Goal: Navigation & Orientation: Find specific page/section

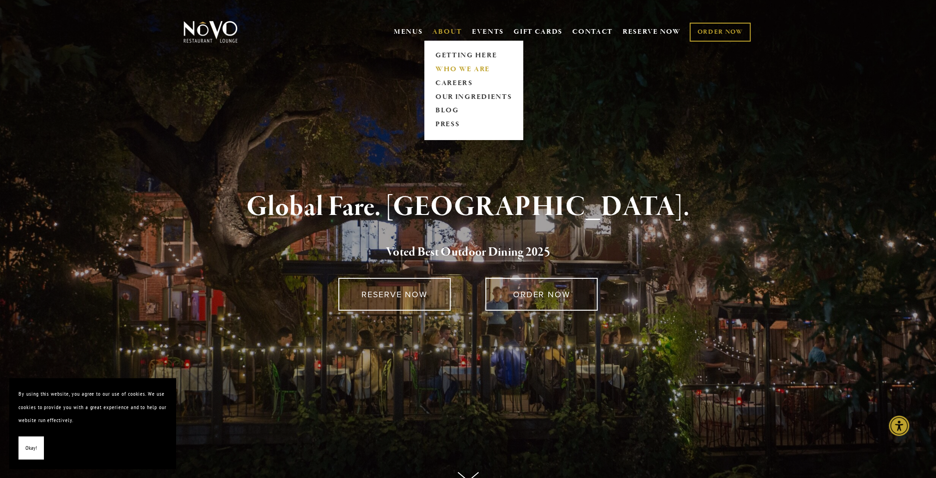
click at [447, 68] on link "WHO WE ARE" at bounding box center [473, 69] width 82 height 14
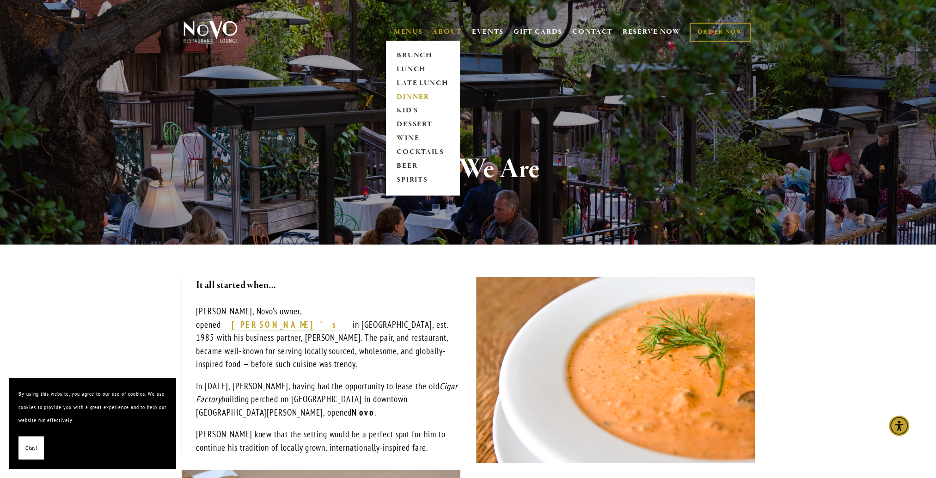
click at [420, 95] on link "DINNER" at bounding box center [423, 97] width 58 height 14
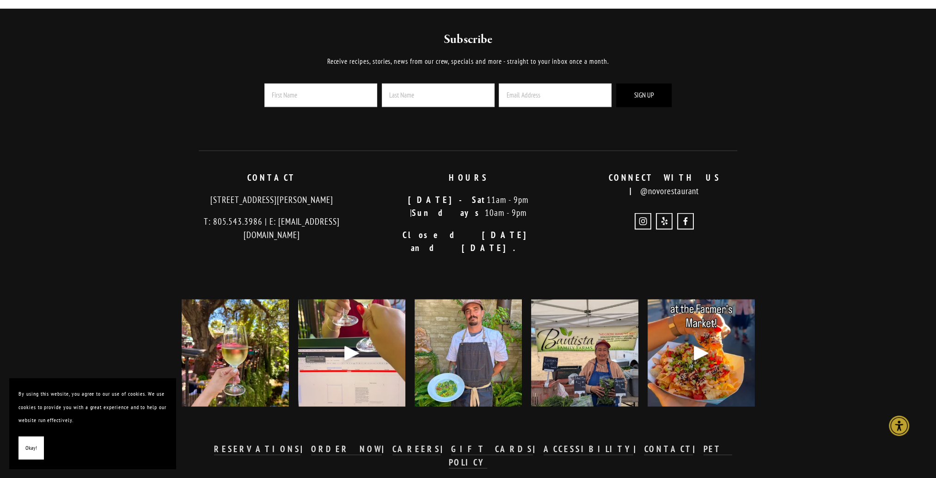
scroll to position [2254, 0]
